Goal: Task Accomplishment & Management: Manage account settings

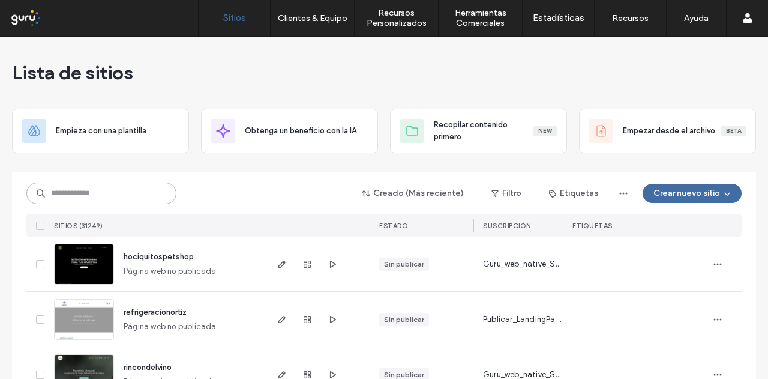
click at [146, 194] on input at bounding box center [101, 193] width 150 height 22
click at [155, 194] on input at bounding box center [101, 193] width 150 height 22
click at [139, 196] on input at bounding box center [101, 193] width 150 height 22
drag, startPoint x: 223, startPoint y: 213, endPoint x: 236, endPoint y: 95, distance: 118.4
click at [110, 209] on div "Creado (Más reciente) Filtro Etiquetas Crear nuevo sitio SITIOS (31249) ESTADO …" at bounding box center [383, 204] width 715 height 64
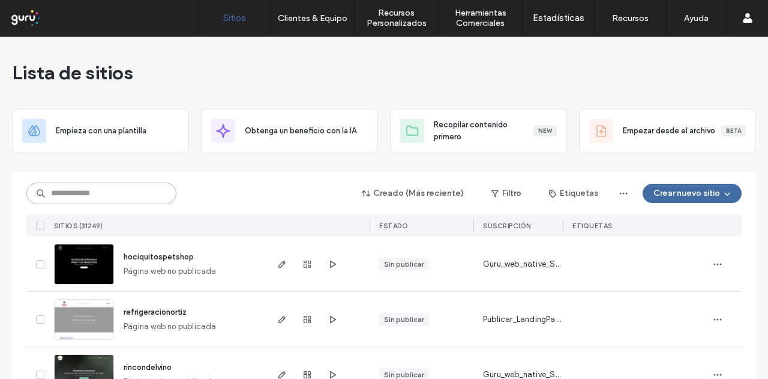
click at [125, 188] on input at bounding box center [101, 193] width 150 height 22
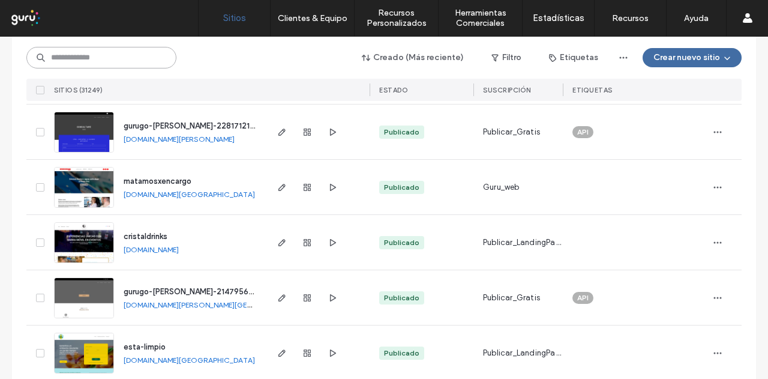
scroll to position [600, 0]
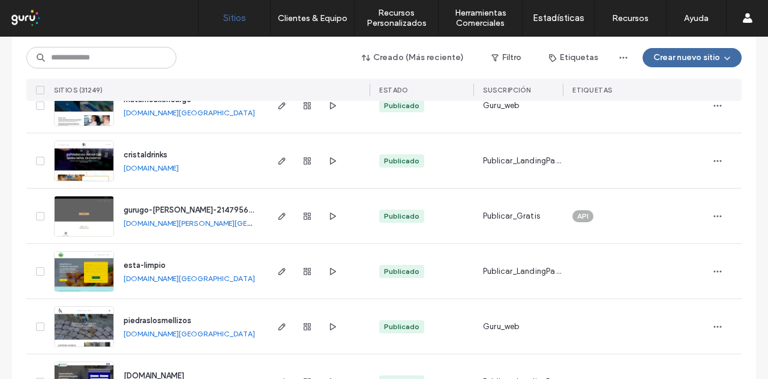
drag, startPoint x: 332, startPoint y: 271, endPoint x: 300, endPoint y: 121, distance: 153.5
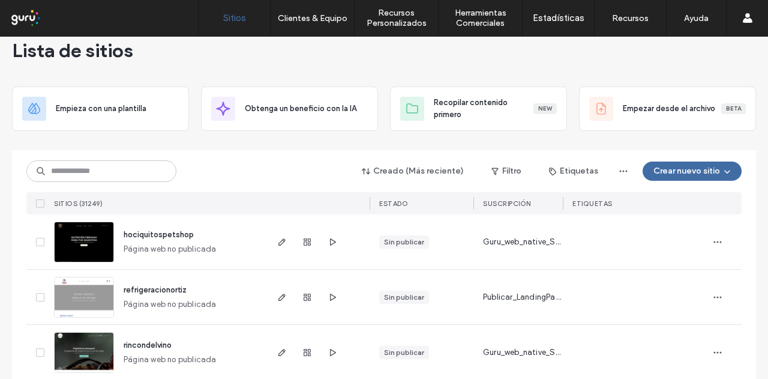
scroll to position [0, 0]
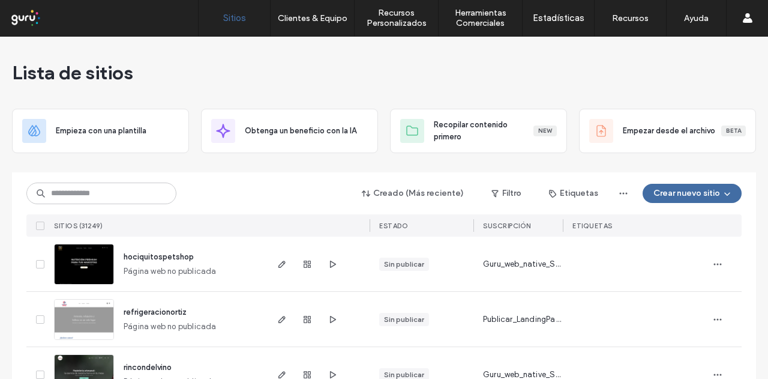
drag, startPoint x: 286, startPoint y: 161, endPoint x: 281, endPoint y: 49, distance: 112.9
click at [143, 197] on input at bounding box center [101, 193] width 150 height 22
click at [98, 193] on input at bounding box center [101, 193] width 150 height 22
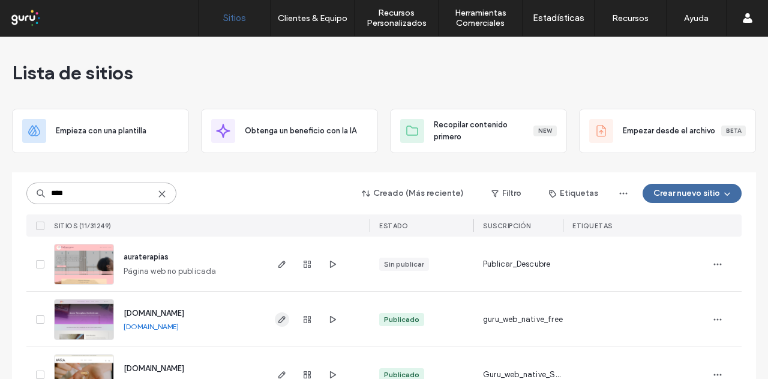
type input "****"
click at [277, 317] on icon "button" at bounding box center [282, 319] width 10 height 10
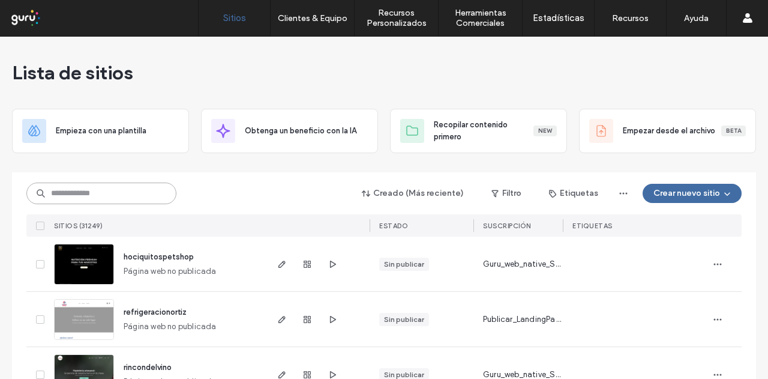
click at [128, 195] on input at bounding box center [101, 193] width 150 height 22
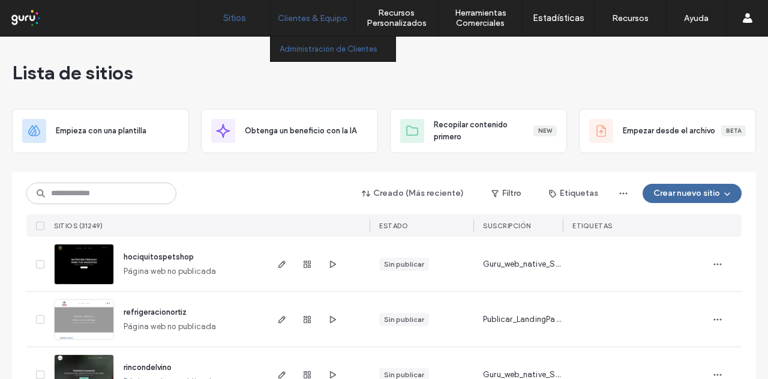
click at [299, 50] on label "Administración de Clientes" at bounding box center [329, 48] width 98 height 9
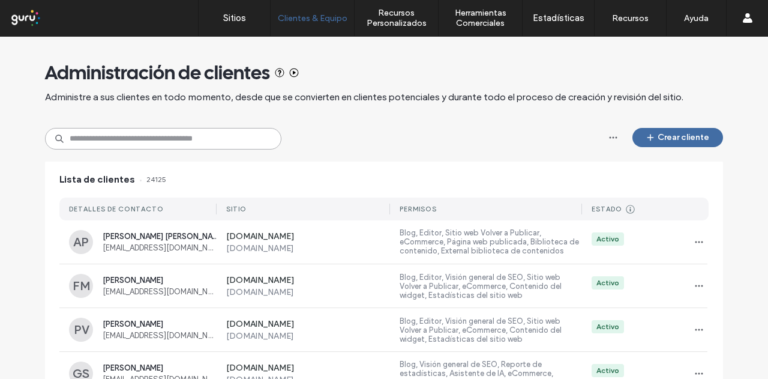
click at [149, 136] on input at bounding box center [163, 139] width 236 height 22
paste input "**********"
type input "**********"
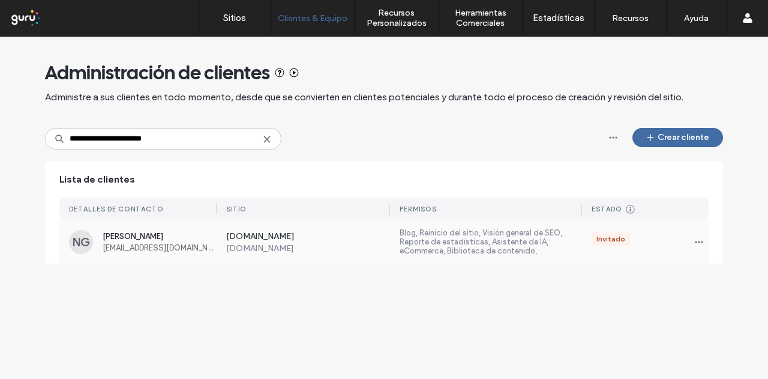
click at [395, 243] on div "Blog, Reinicio del sitio, Visión general de SEO, Reporte de estadísticas, Asist…" at bounding box center [486, 242] width 192 height 28
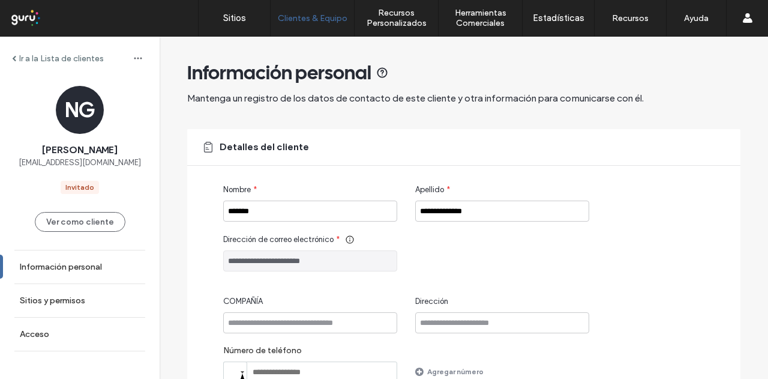
scroll to position [179, 0]
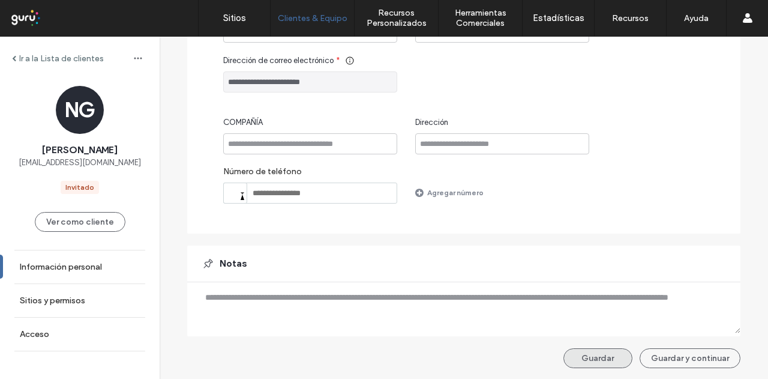
click at [583, 358] on button "Guardar" at bounding box center [597, 358] width 69 height 20
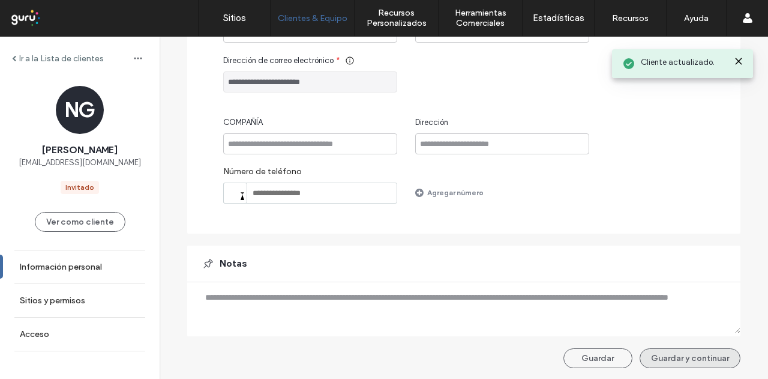
click at [653, 362] on button "Guardar y continuar" at bounding box center [690, 358] width 101 height 20
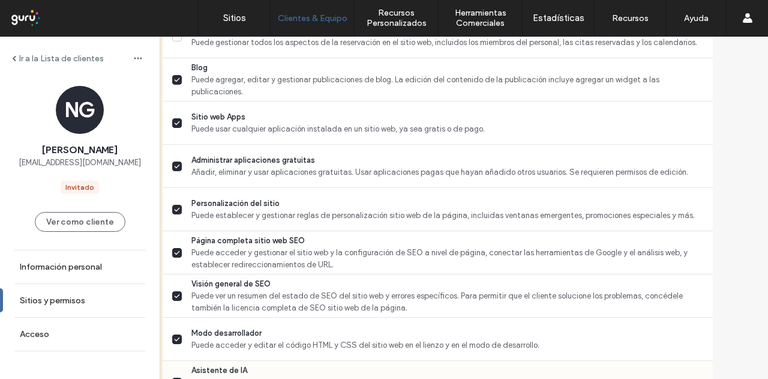
scroll to position [1183, 0]
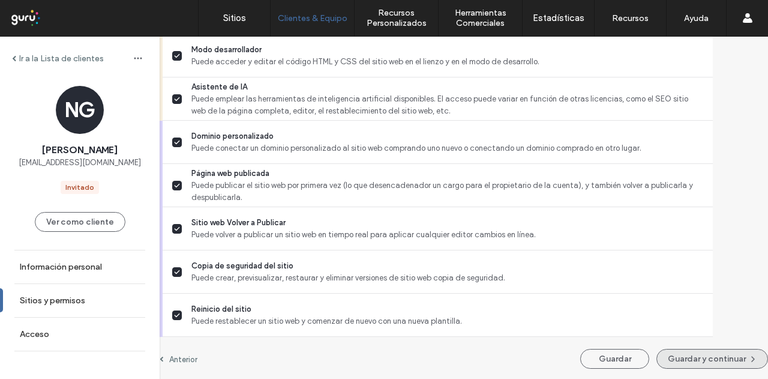
click at [674, 365] on button "Guardar y continuar" at bounding box center [713, 359] width 112 height 20
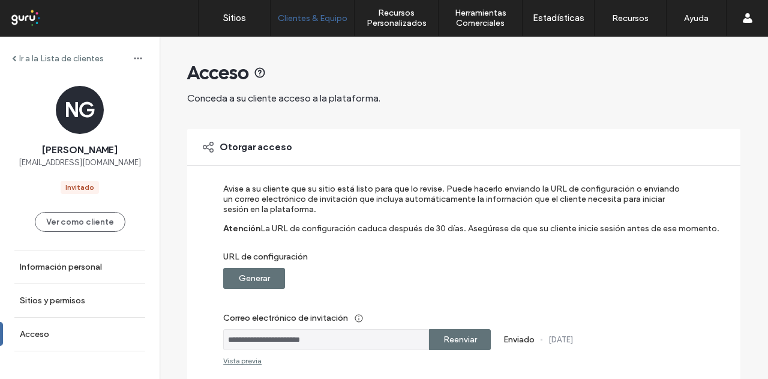
click at [246, 285] on label "Generar" at bounding box center [254, 278] width 31 height 22
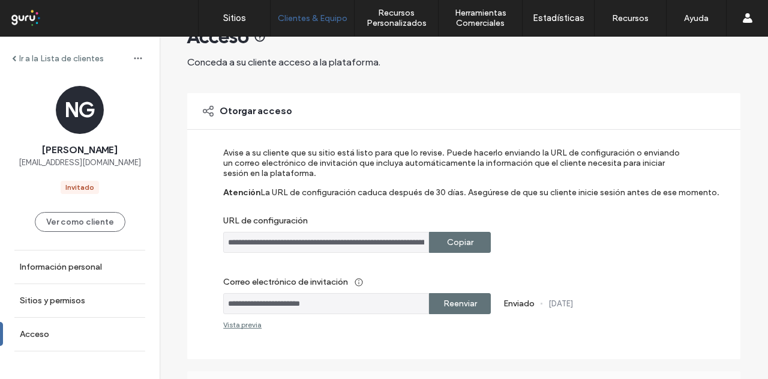
scroll to position [60, 0]
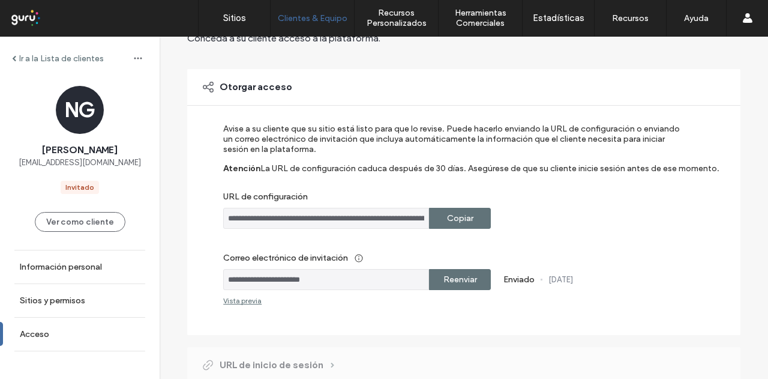
click at [456, 279] on label "Reenviar" at bounding box center [460, 279] width 34 height 22
